Goal: Task Accomplishment & Management: Use online tool/utility

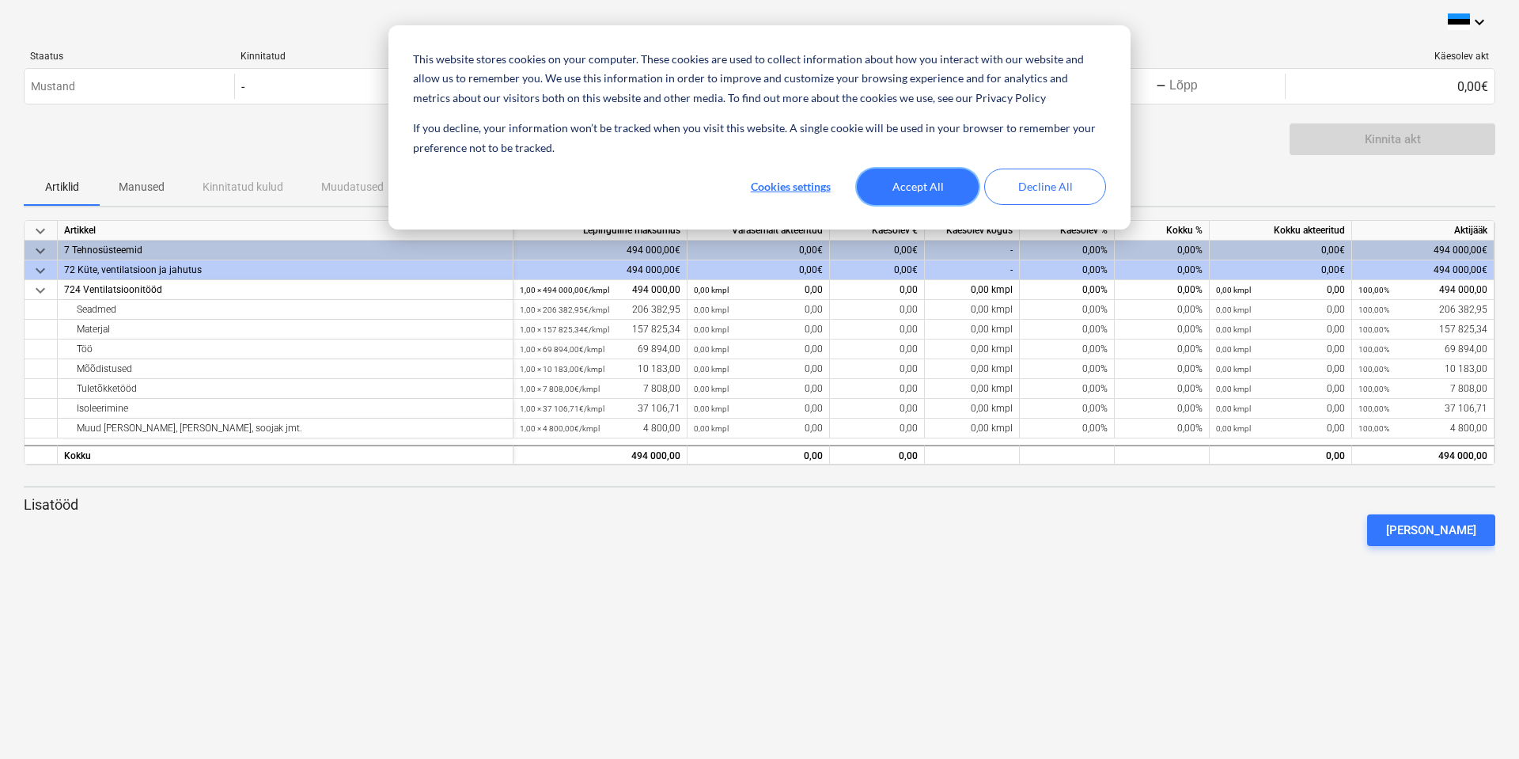
click at [957, 184] on button "Accept All" at bounding box center [918, 187] width 122 height 36
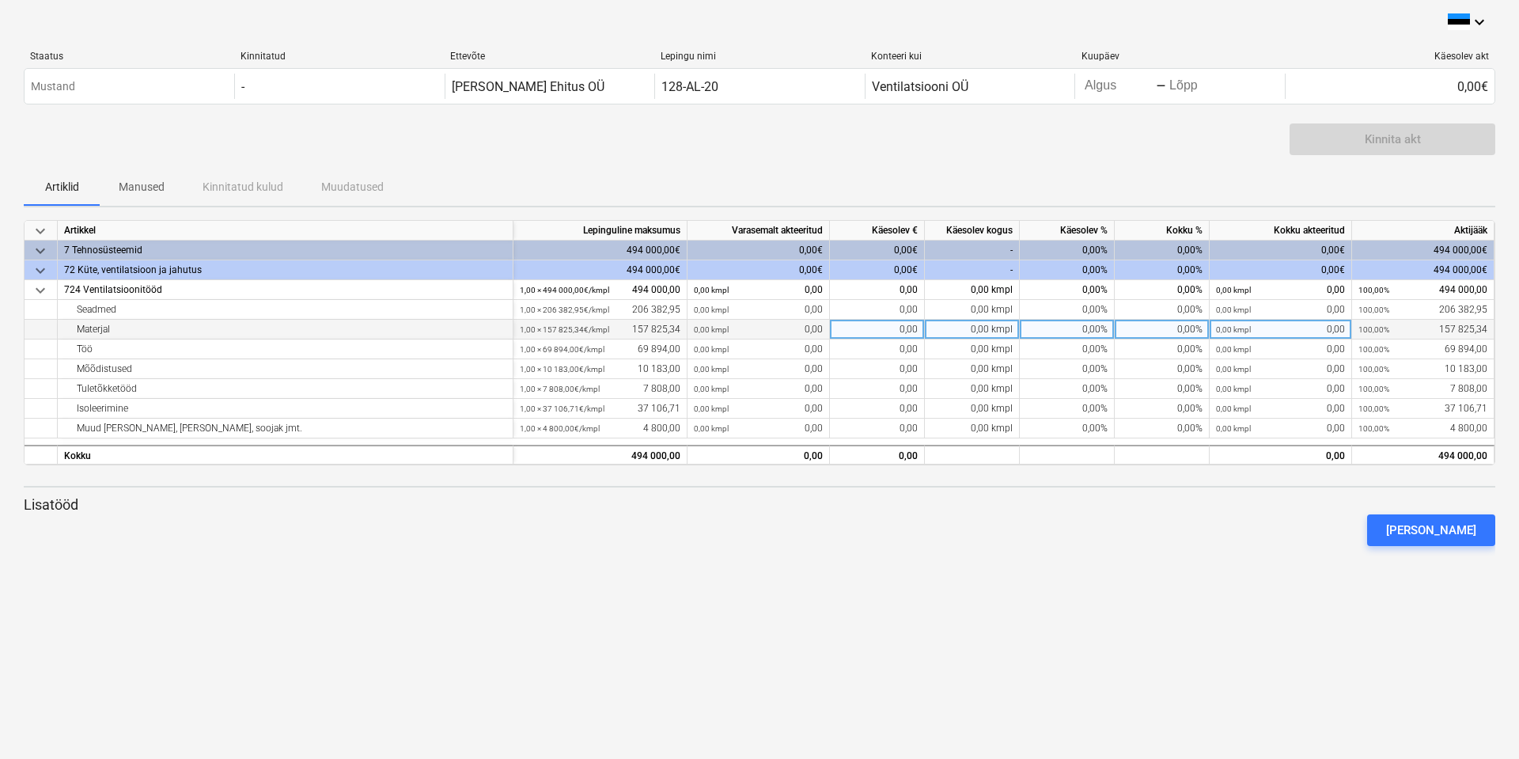
click at [866, 334] on div "0,00" at bounding box center [877, 330] width 95 height 20
type input "5231"
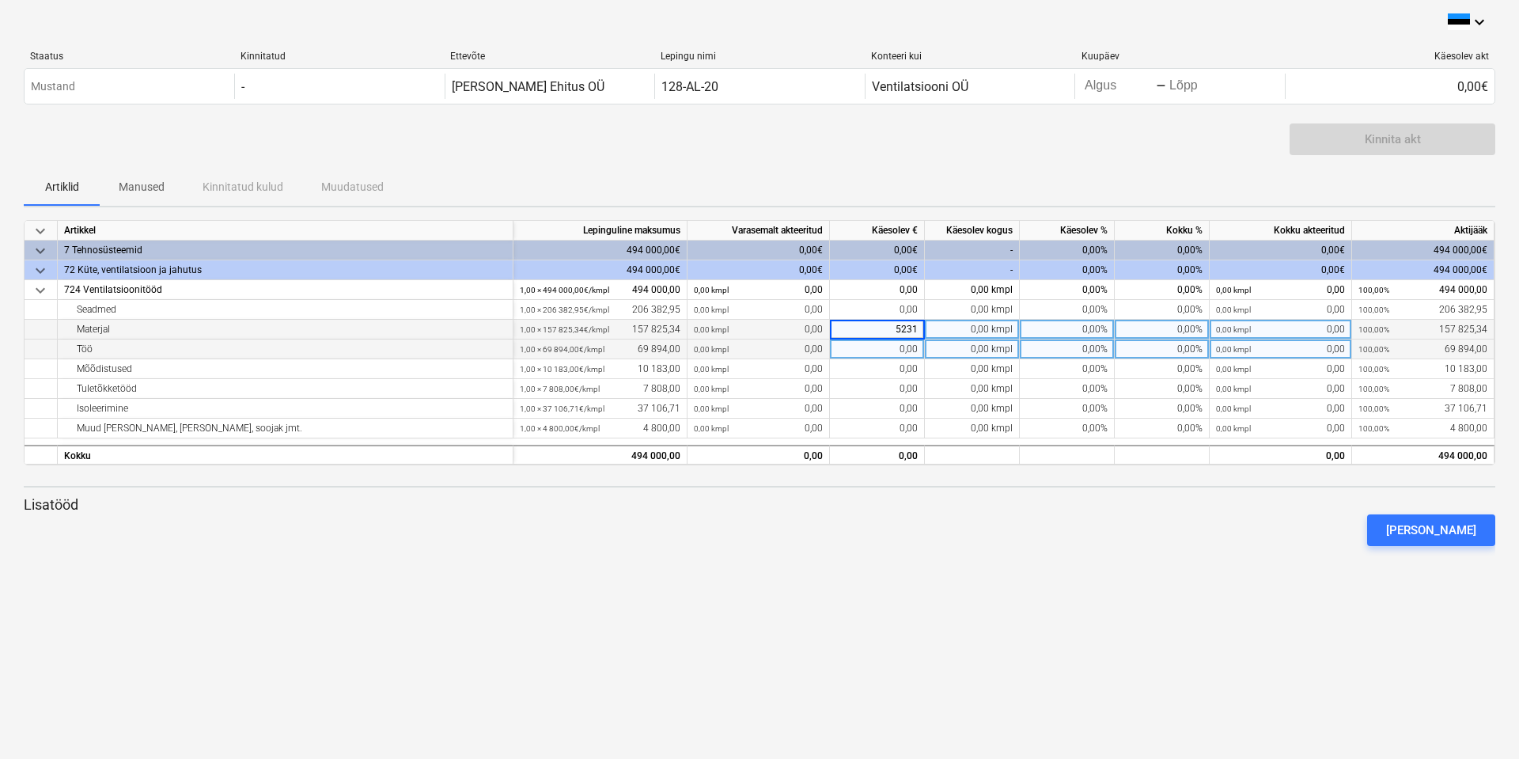
click at [879, 343] on div "0,00" at bounding box center [877, 349] width 95 height 20
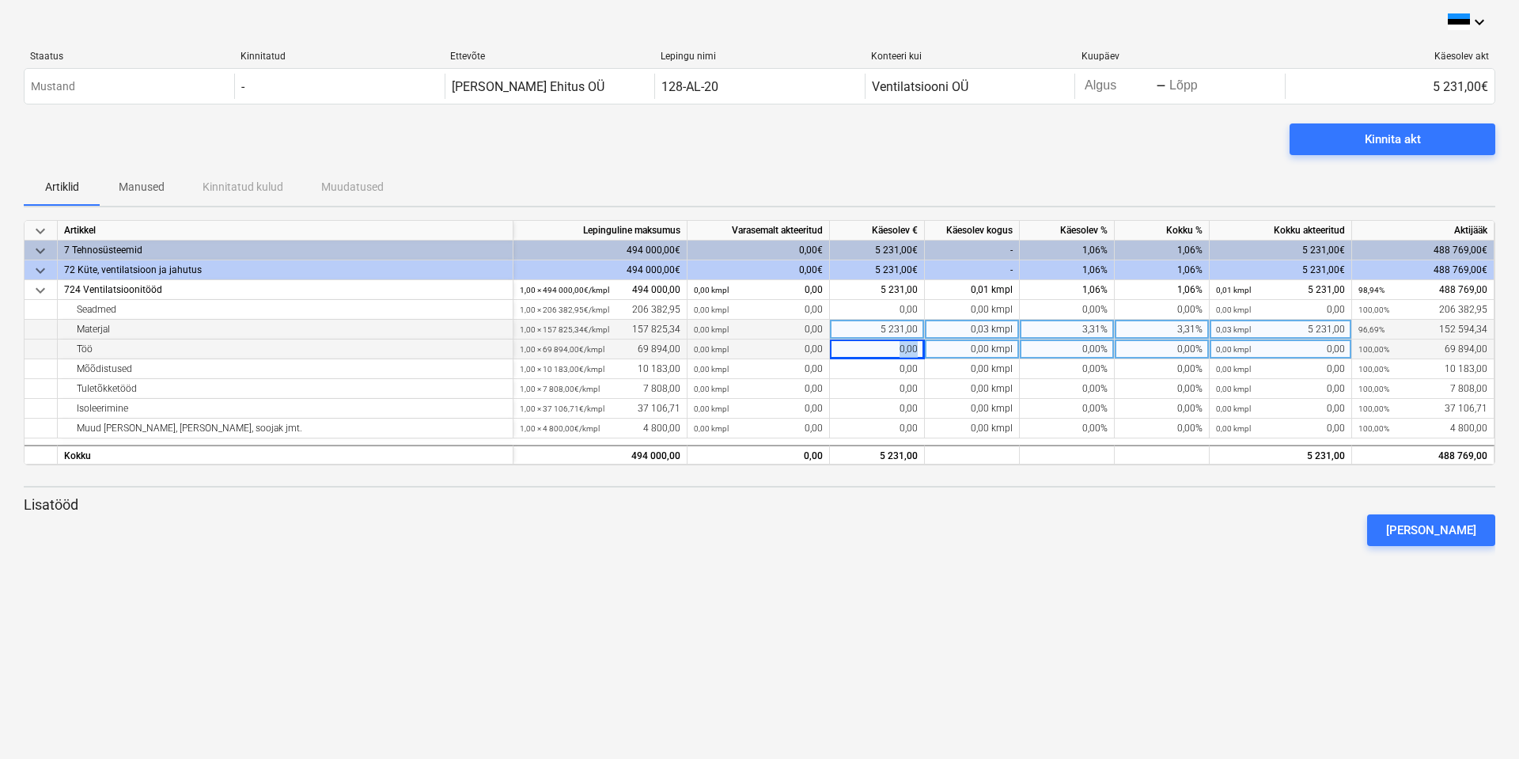
drag, startPoint x: 888, startPoint y: 350, endPoint x: 922, endPoint y: 352, distance: 34.1
click at [922, 352] on div "0,00" at bounding box center [877, 349] width 95 height 20
type input "576"
click at [892, 364] on div "0,00" at bounding box center [877, 369] width 95 height 20
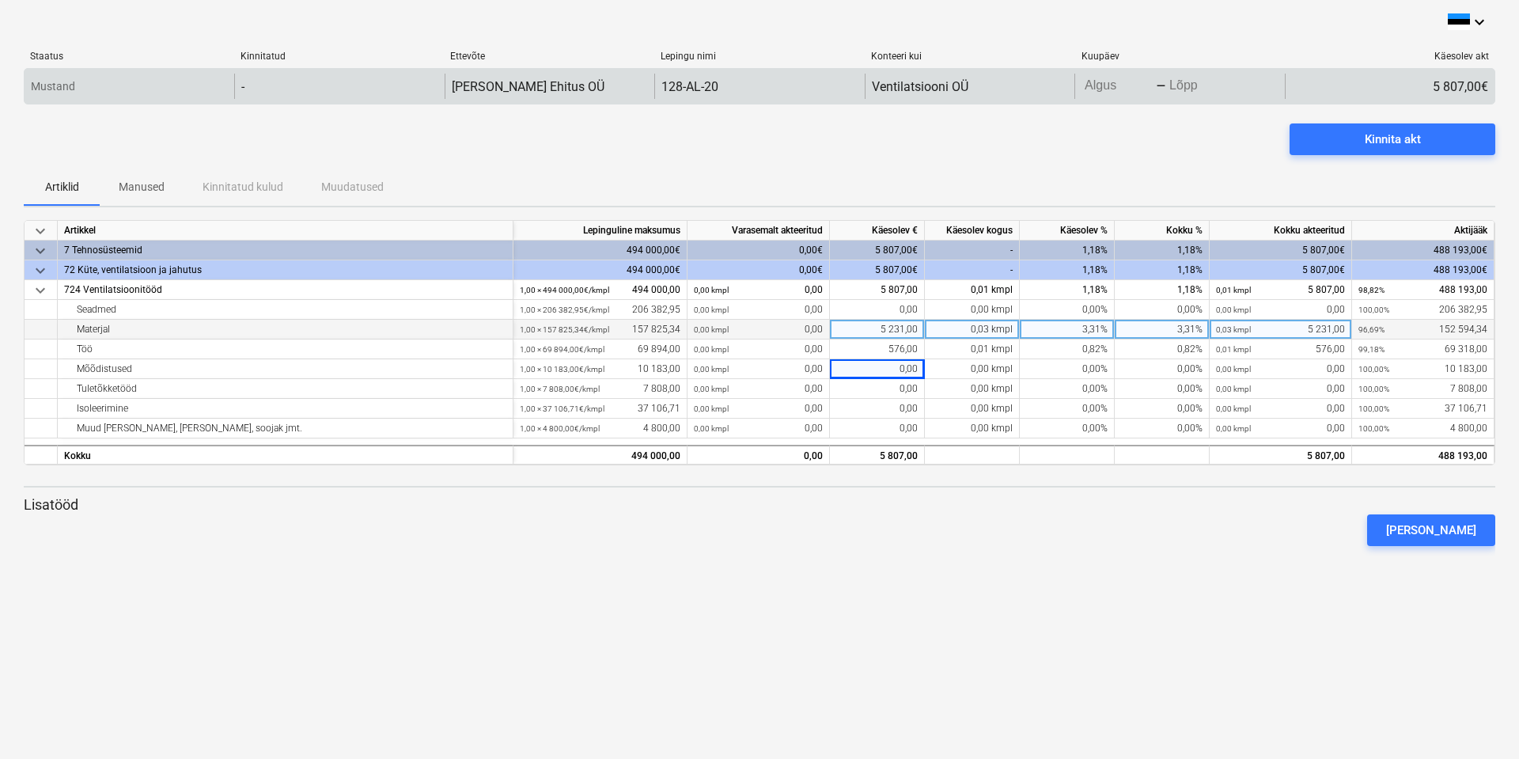
click at [1120, 86] on body "This website stores cookies on your computer. These cookies are used to collect…" at bounding box center [759, 379] width 1519 height 759
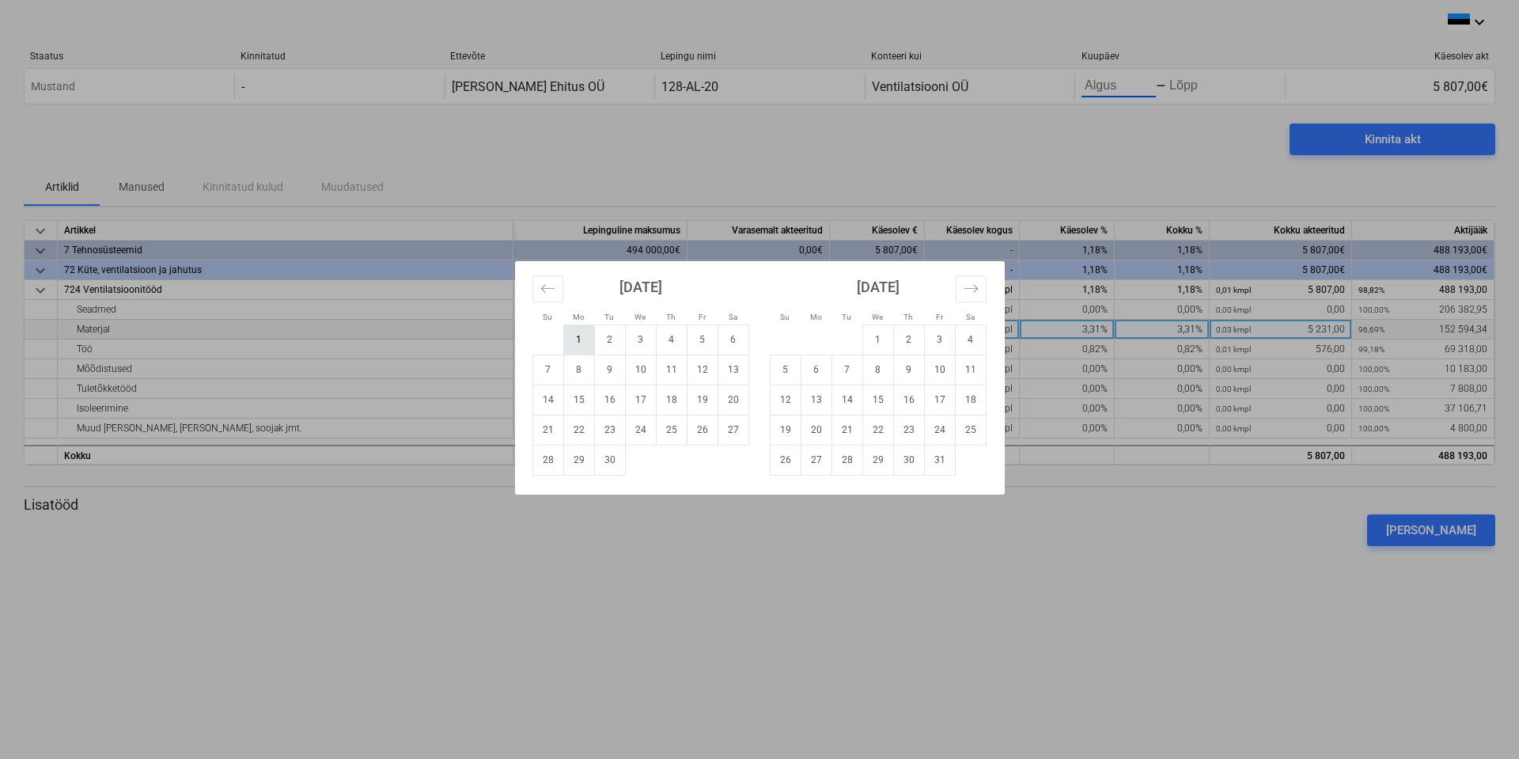
click at [580, 343] on td "1" at bounding box center [578, 339] width 31 height 30
type input "[DATE]"
click at [1195, 84] on div "Su Mo Tu We Th Fr Sa Su Mo Tu We Th Fr Sa [DATE] 1 2 3 4 5 6 7 8 9 10 11 12 13 …" at bounding box center [759, 379] width 1519 height 759
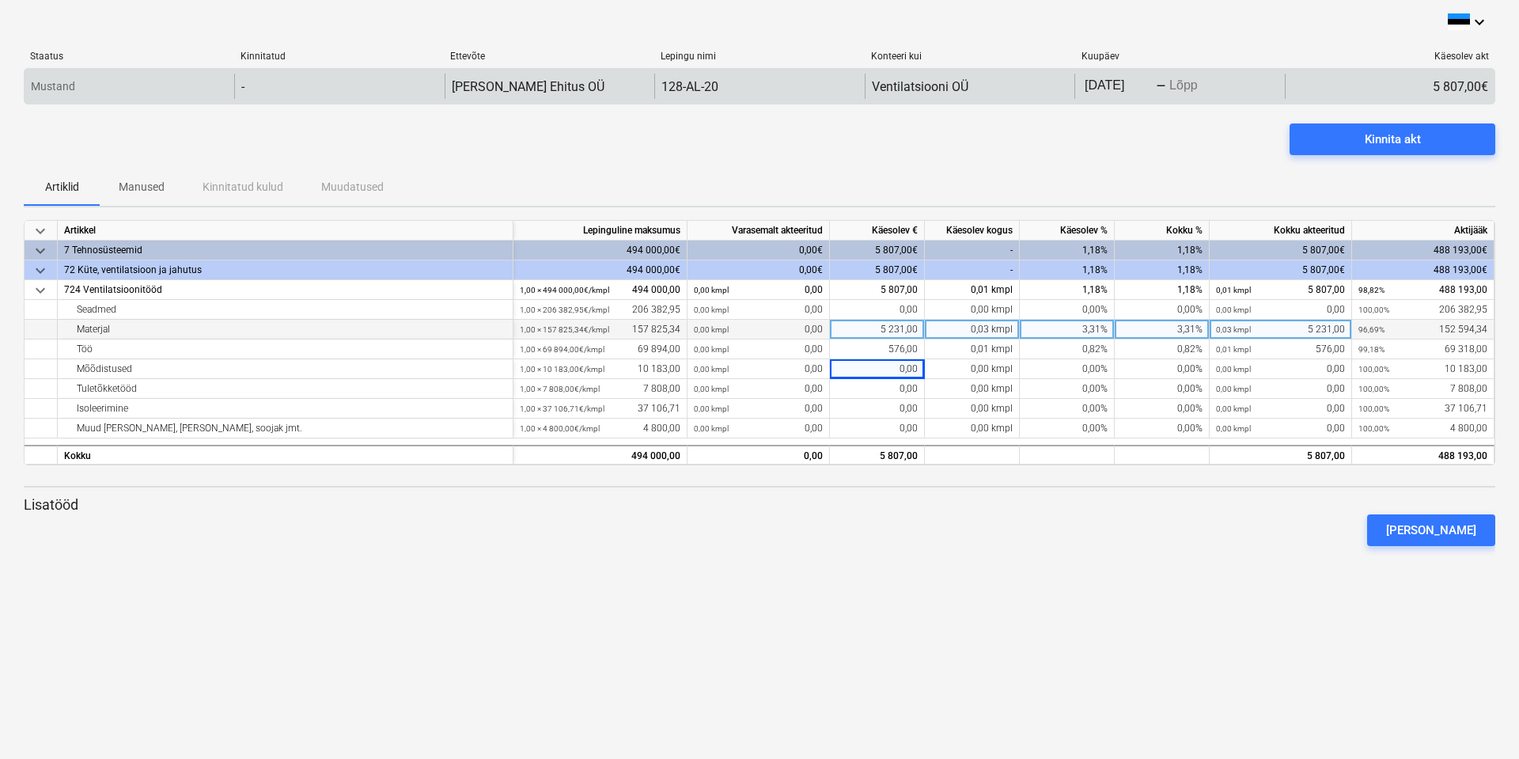
click at [1192, 92] on body "This website stores cookies on your computer. These cookies are used to collect…" at bounding box center [759, 379] width 1519 height 759
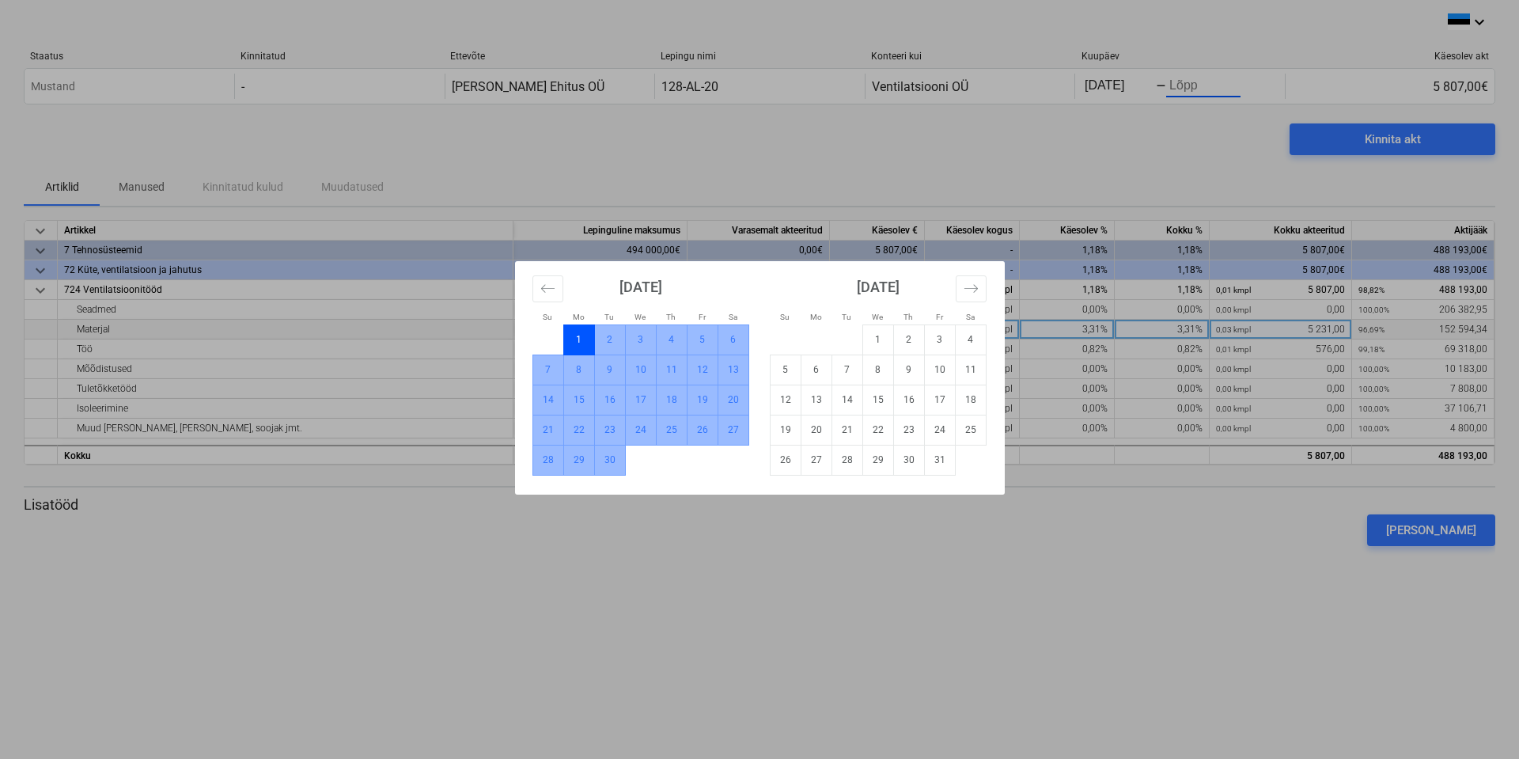
click at [609, 457] on td "30" at bounding box center [609, 460] width 31 height 30
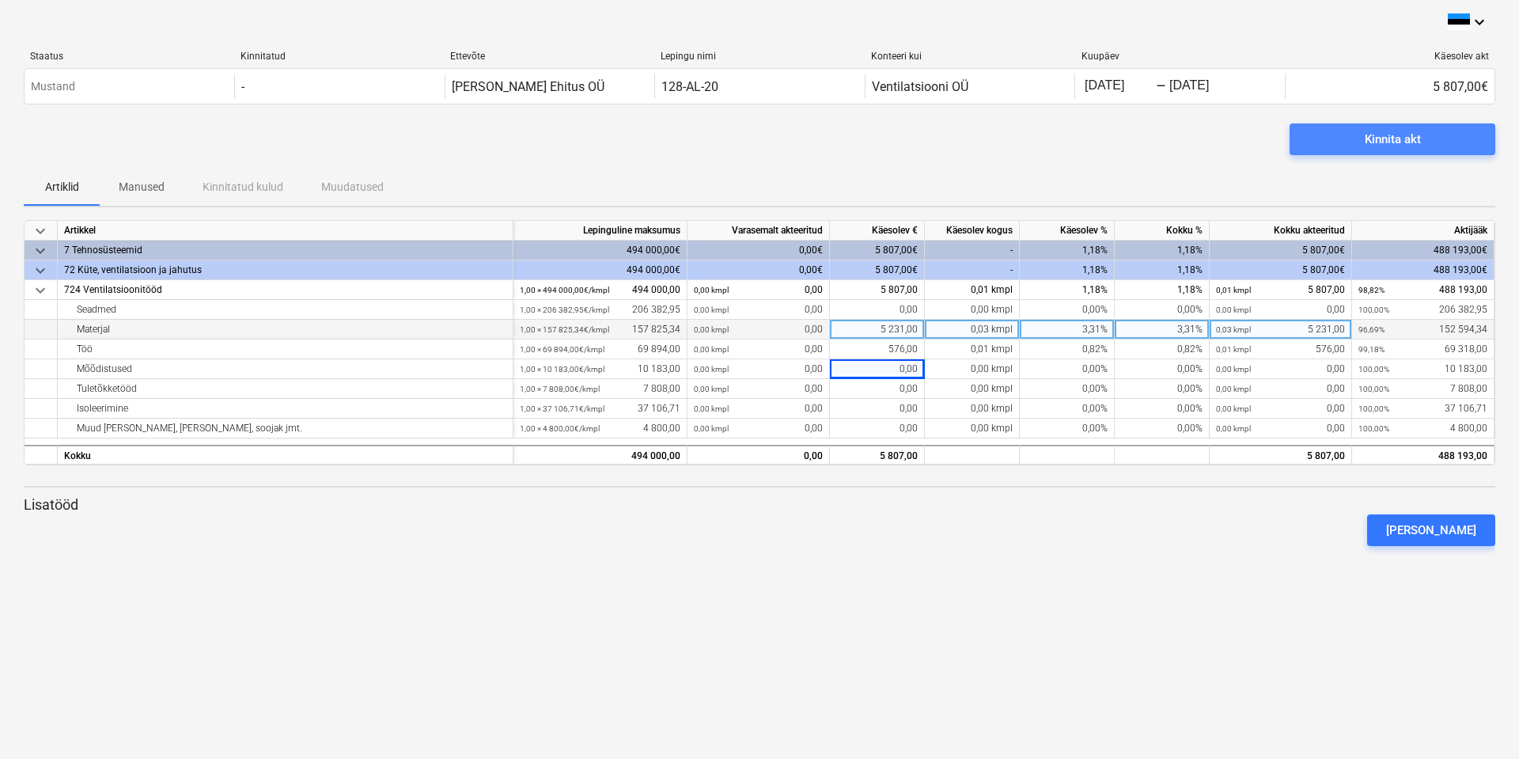
click at [1348, 138] on span "Kinnita akt" at bounding box center [1393, 139] width 168 height 21
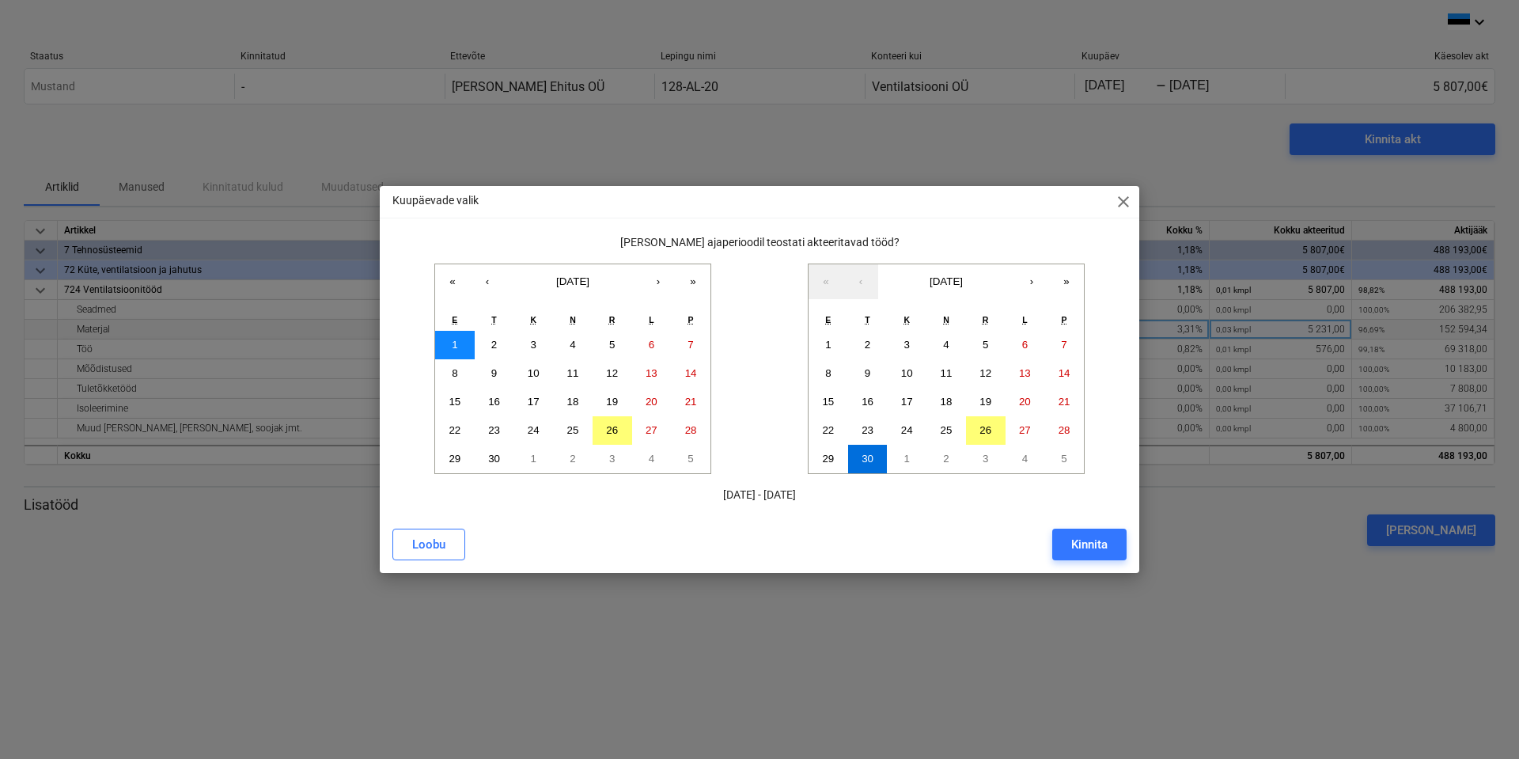
drag, startPoint x: 460, startPoint y: 343, endPoint x: 467, endPoint y: 348, distance: 8.4
click at [460, 343] on button "1" at bounding box center [455, 345] width 40 height 28
click at [483, 459] on button "30" at bounding box center [495, 459] width 40 height 28
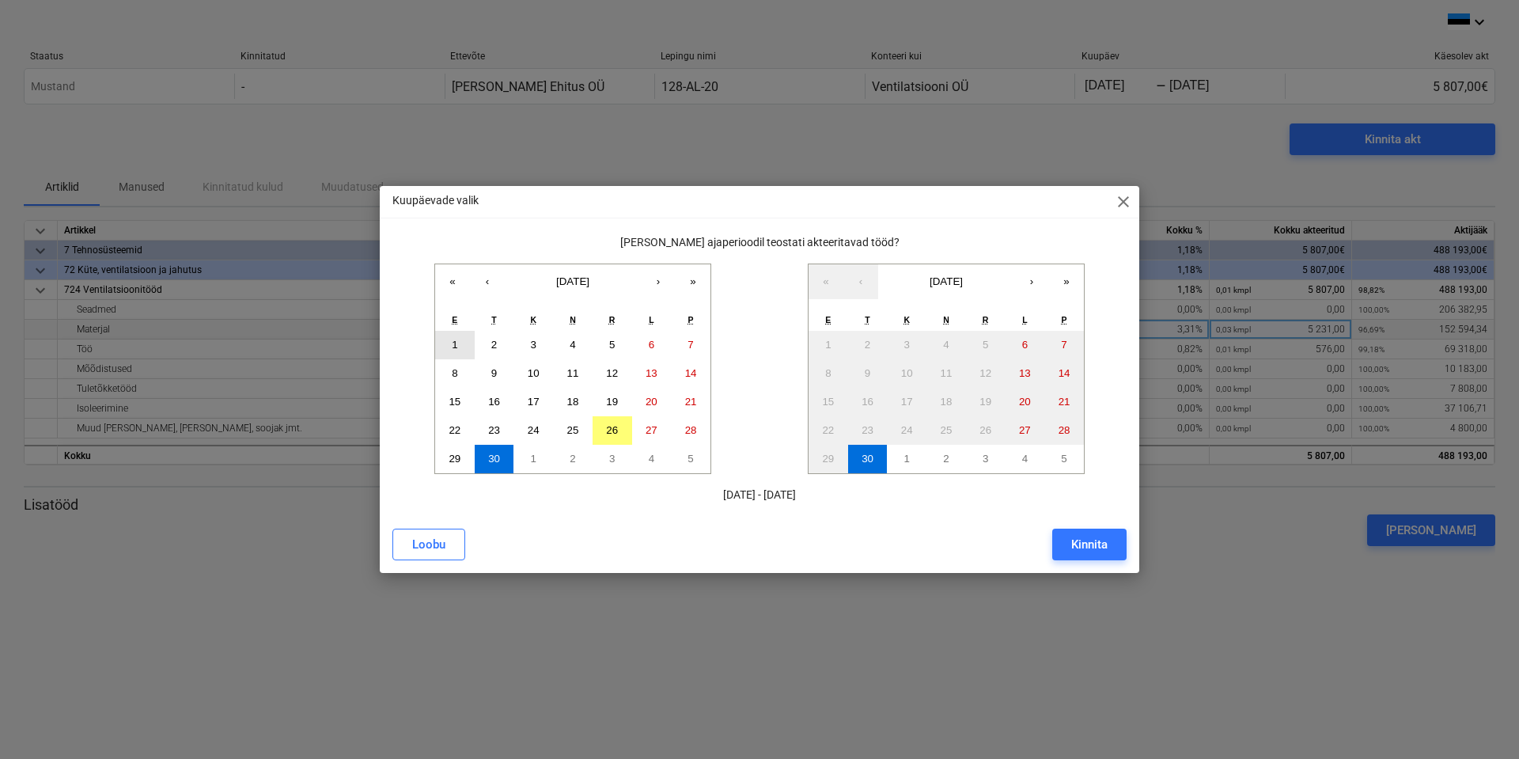
click at [462, 340] on button "1" at bounding box center [455, 345] width 40 height 28
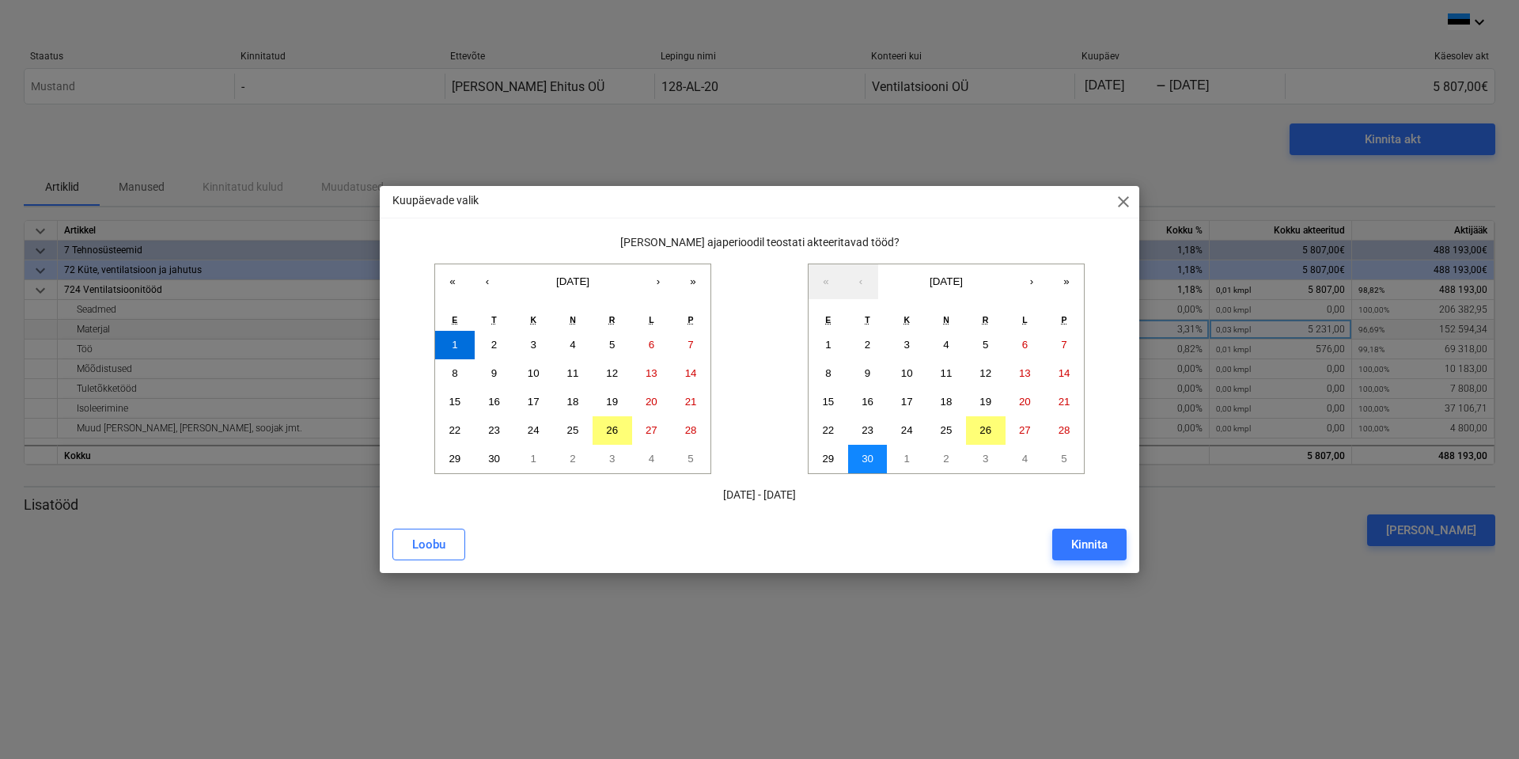
click at [866, 457] on abbr "30" at bounding box center [868, 459] width 12 height 12
click at [1103, 544] on div "Kinnita" at bounding box center [1089, 544] width 36 height 21
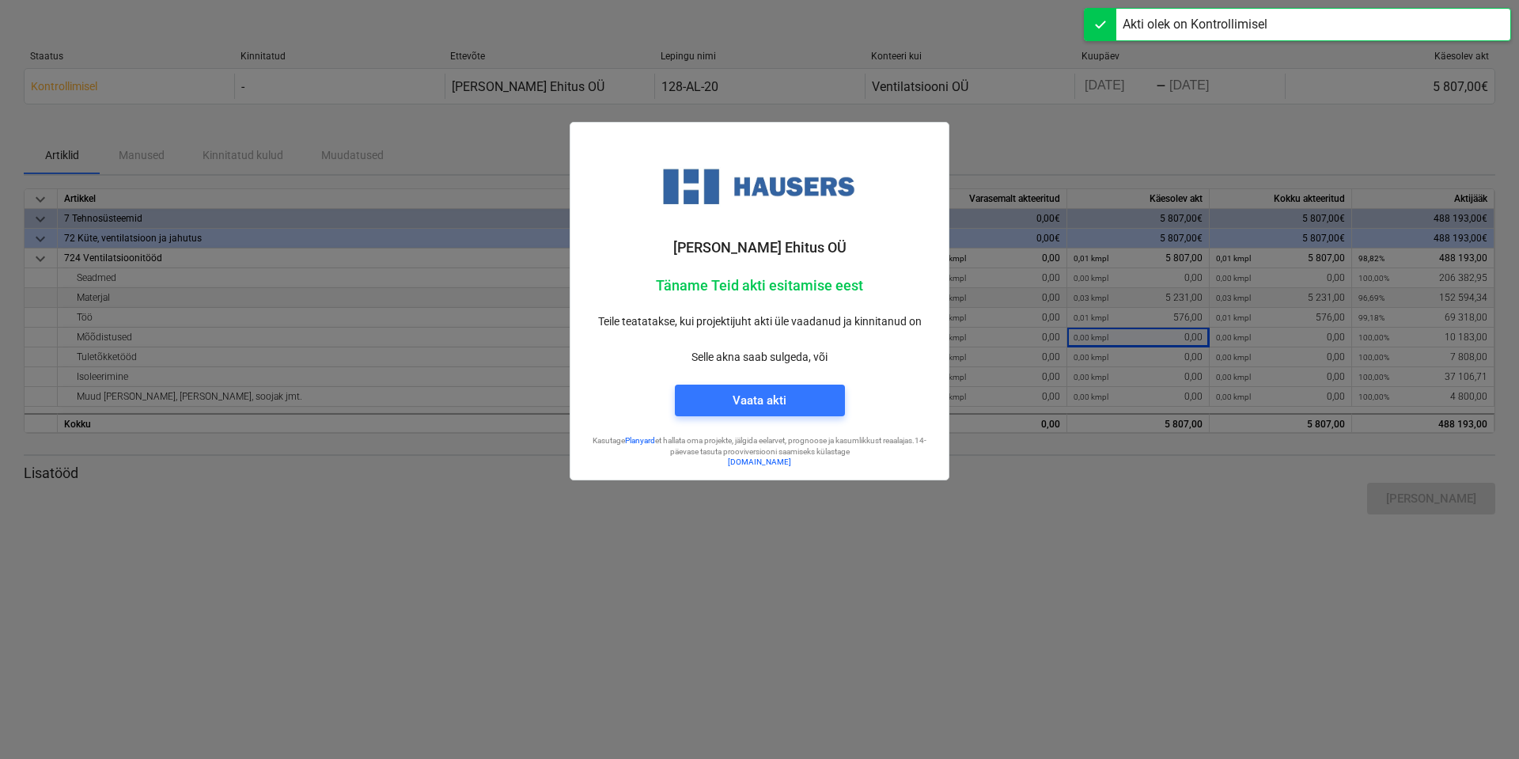
click at [838, 516] on div at bounding box center [759, 379] width 1519 height 759
